Goal: Task Accomplishment & Management: Manage account settings

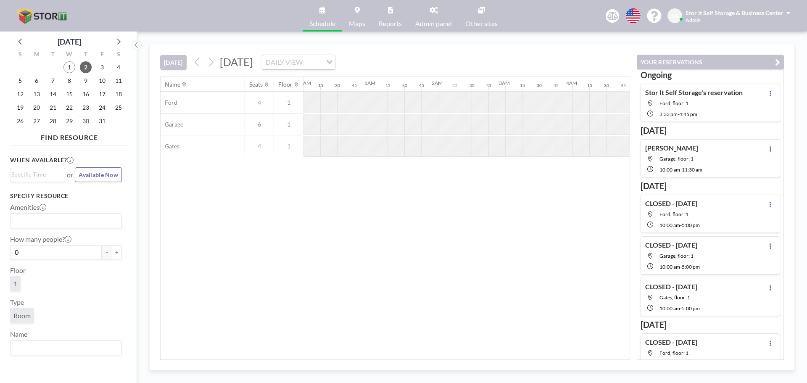
scroll to position [0, 941]
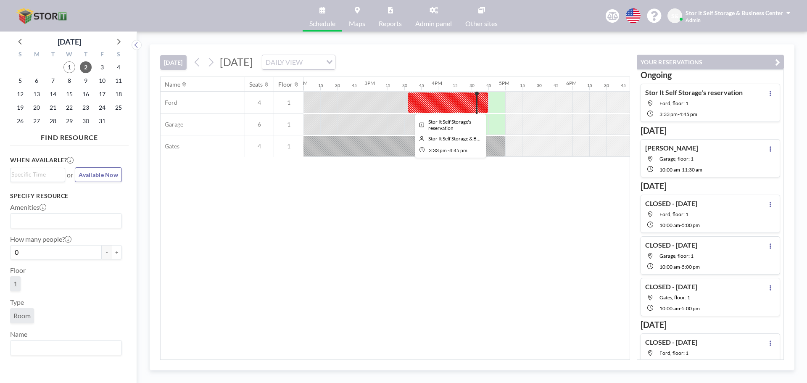
click at [469, 103] on div at bounding box center [447, 102] width 81 height 21
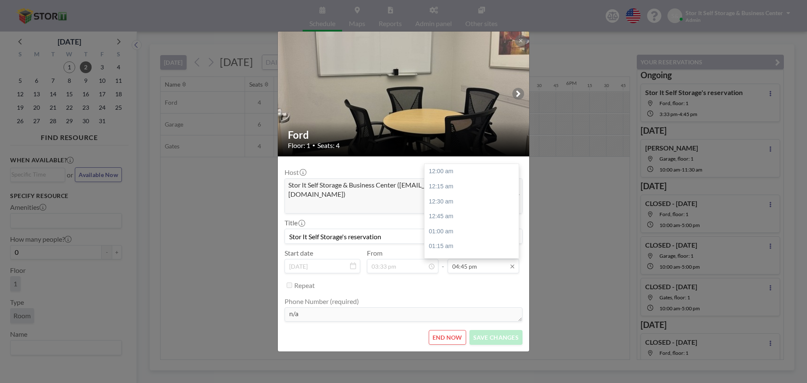
click at [482, 260] on input "04:45 pm" at bounding box center [482, 266] width 71 height 14
click at [450, 239] on div "06:00 pm" at bounding box center [473, 246] width 98 height 15
type input "06:00 pm"
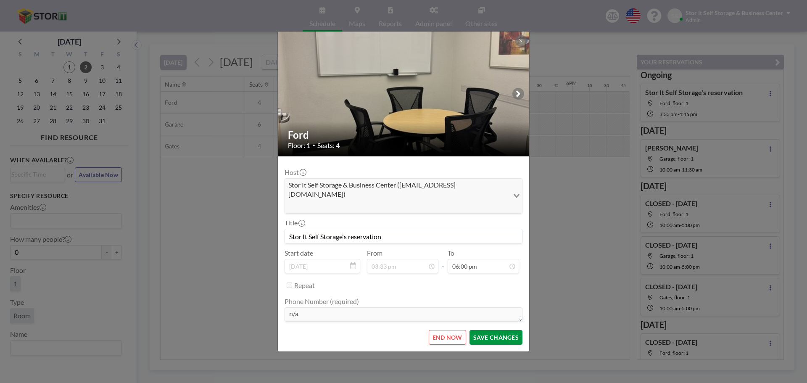
click at [494, 330] on button "SAVE CHANGES" at bounding box center [495, 337] width 53 height 15
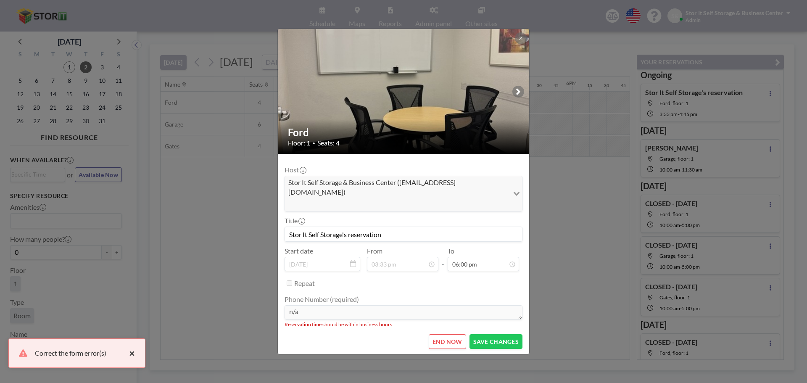
click at [131, 355] on button "×" at bounding box center [130, 353] width 10 height 10
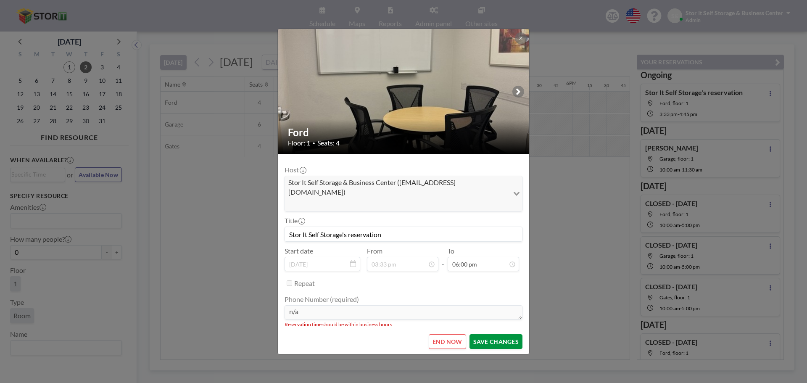
click at [502, 334] on button "SAVE CHANGES" at bounding box center [495, 341] width 53 height 15
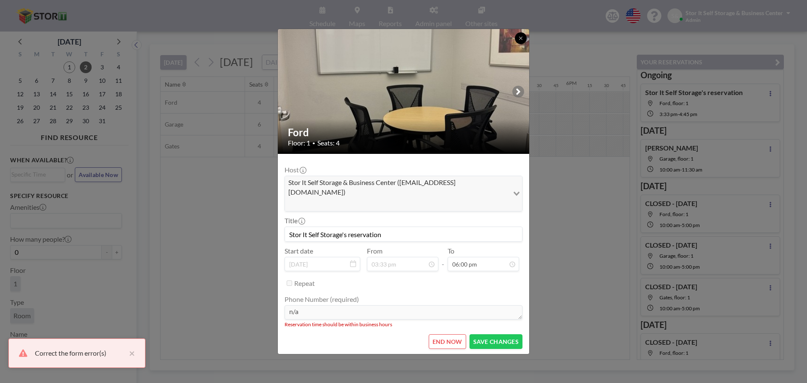
click at [521, 41] on icon at bounding box center [520, 38] width 5 height 5
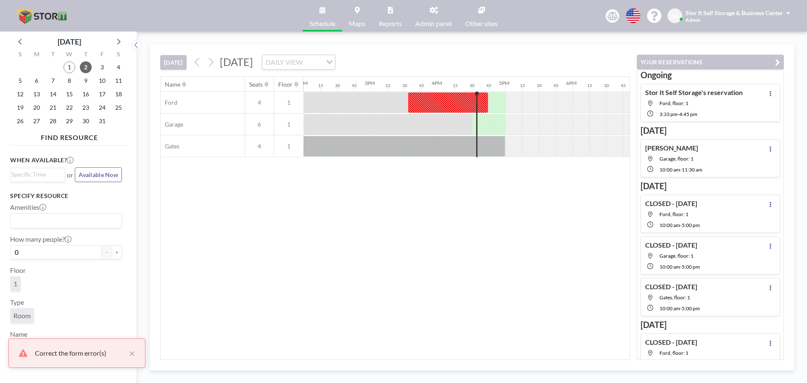
click at [559, 255] on div "Name Seats Floor 12AM 15 30 45 1AM 15 30 45 2AM 15 30 45 3AM 15 30 45 4AM 15 30…" at bounding box center [394, 218] width 469 height 282
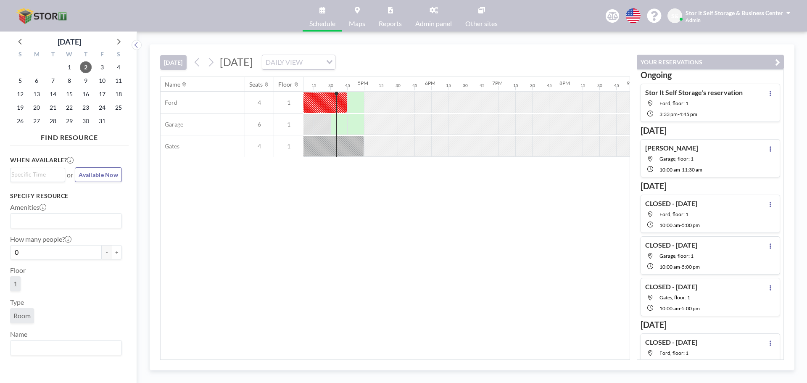
scroll to position [0, 1092]
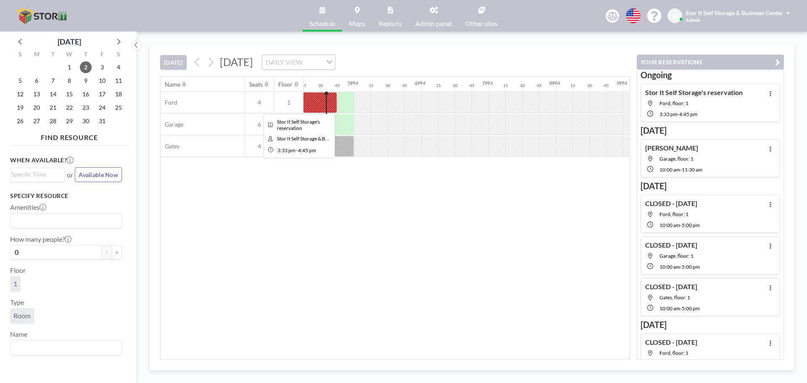
click at [310, 106] on div at bounding box center [296, 102] width 81 height 21
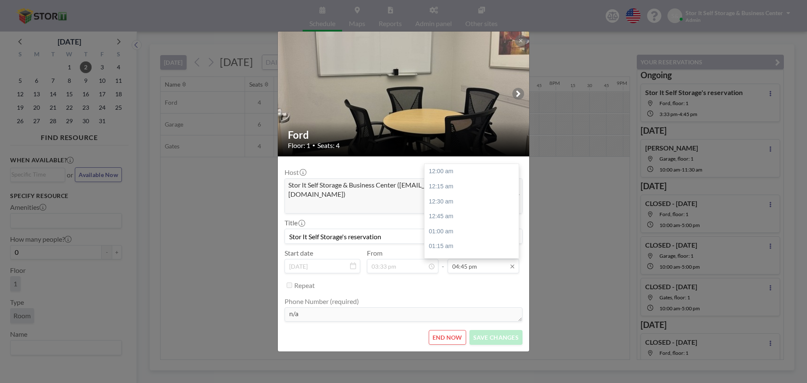
scroll to position [1002, 0]
click at [457, 239] on div "06:00 pm" at bounding box center [473, 246] width 98 height 15
click at [501, 333] on button "SAVE CHANGES" at bounding box center [495, 337] width 53 height 15
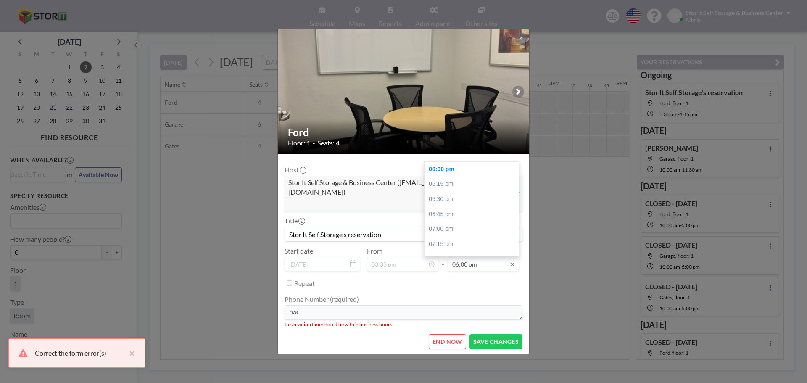
click at [497, 257] on input "06:00 pm" at bounding box center [482, 264] width 71 height 14
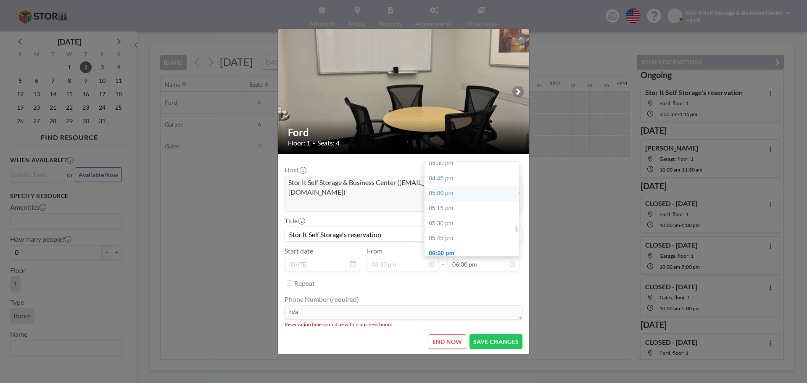
click at [457, 186] on div "05:00 pm" at bounding box center [473, 193] width 98 height 15
type input "05:00 pm"
click at [492, 334] on button "SAVE CHANGES" at bounding box center [495, 341] width 53 height 15
